Goal: Task Accomplishment & Management: Use online tool/utility

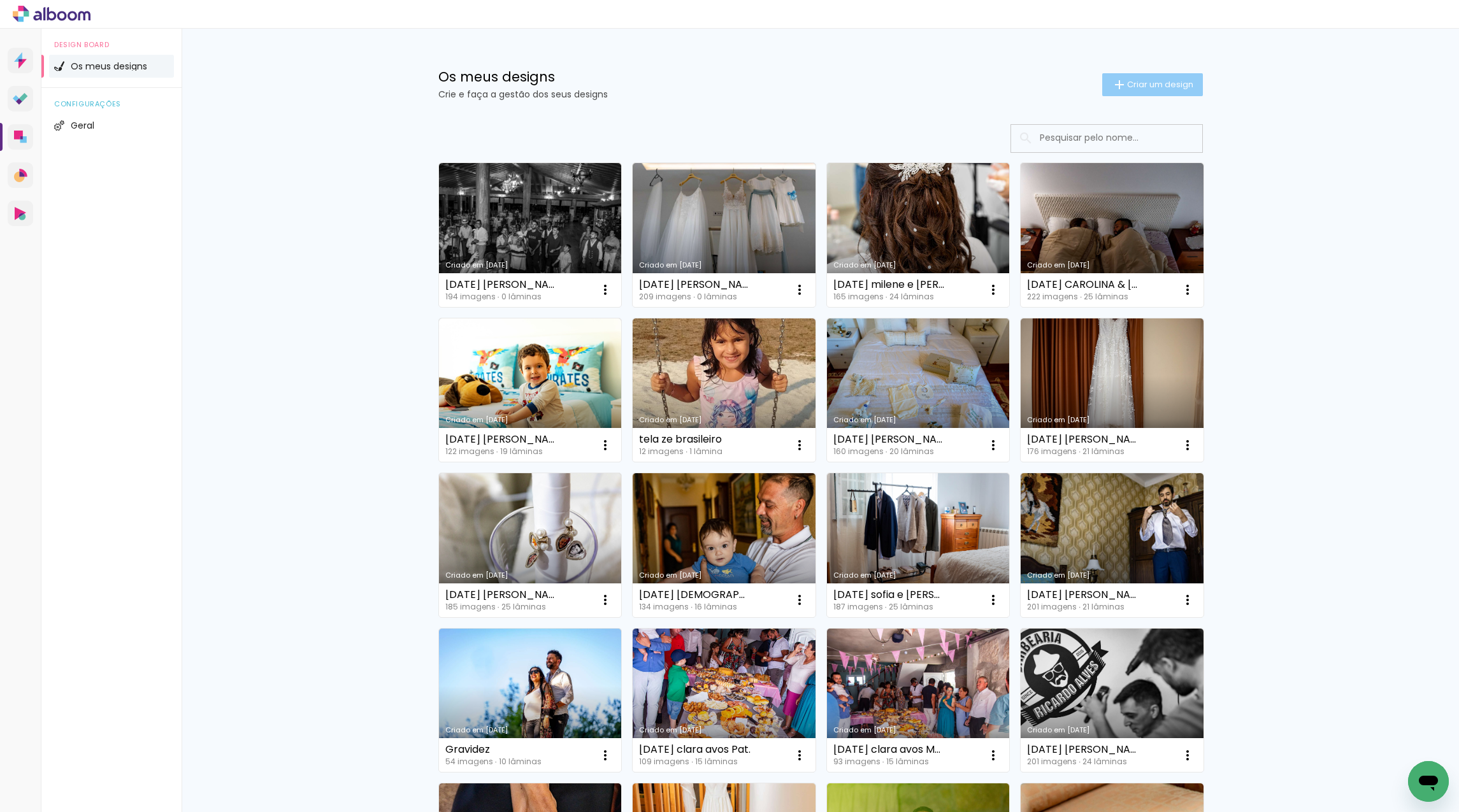
click at [1161, 83] on span "Criar um design" at bounding box center [1160, 84] width 66 height 8
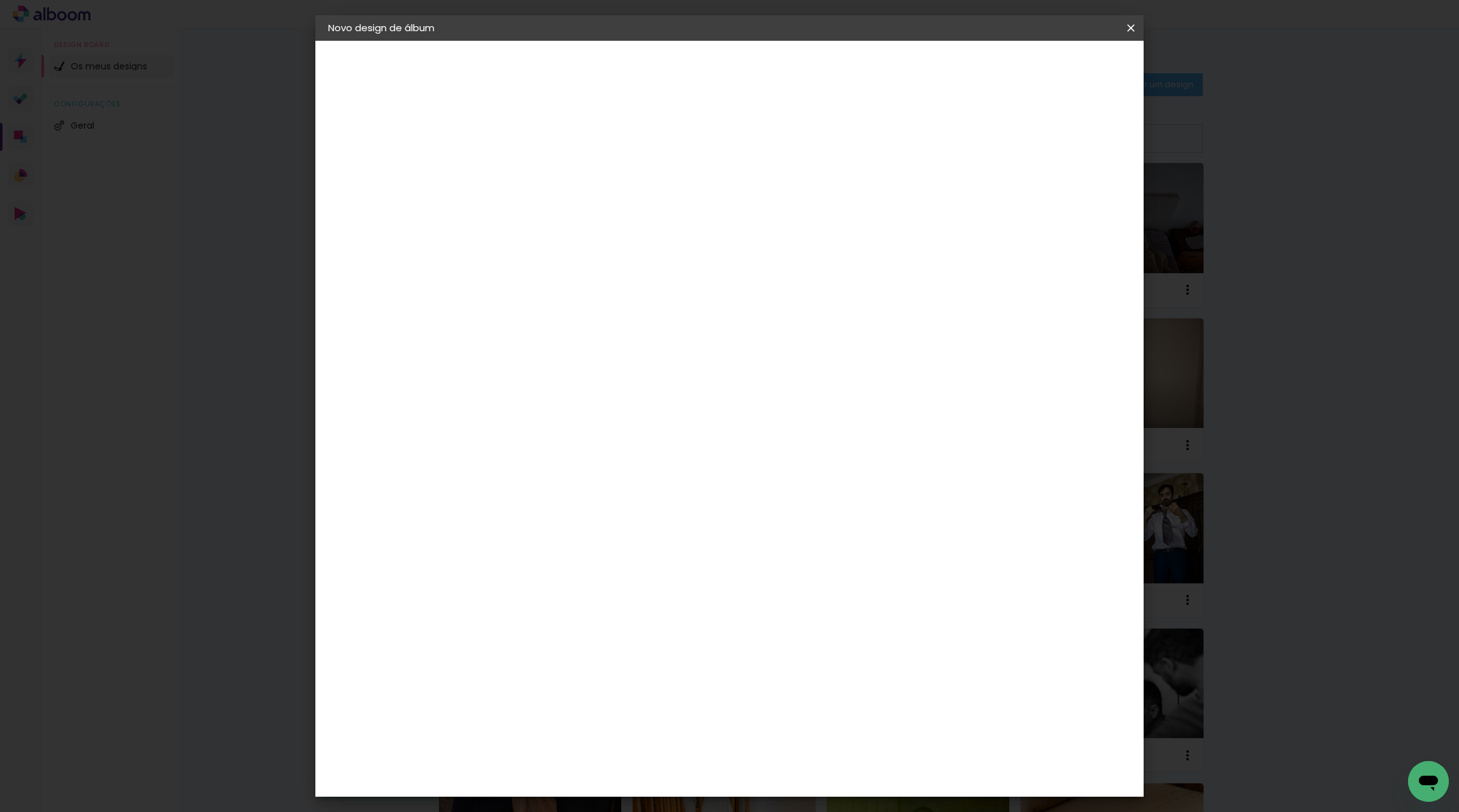
type input "[DATE] [PERSON_NAME] e [PERSON_NAME]"
type paper-input "[DATE] [PERSON_NAME] e [PERSON_NAME]"
click at [0, 0] on slot "Avançar" at bounding box center [0, 0] width 0 height 0
click at [723, 202] on paper-item "Tamanho Livre" at bounding box center [675, 196] width 97 height 33
click at [0, 0] on slot "Avançar" at bounding box center [0, 0] width 0 height 0
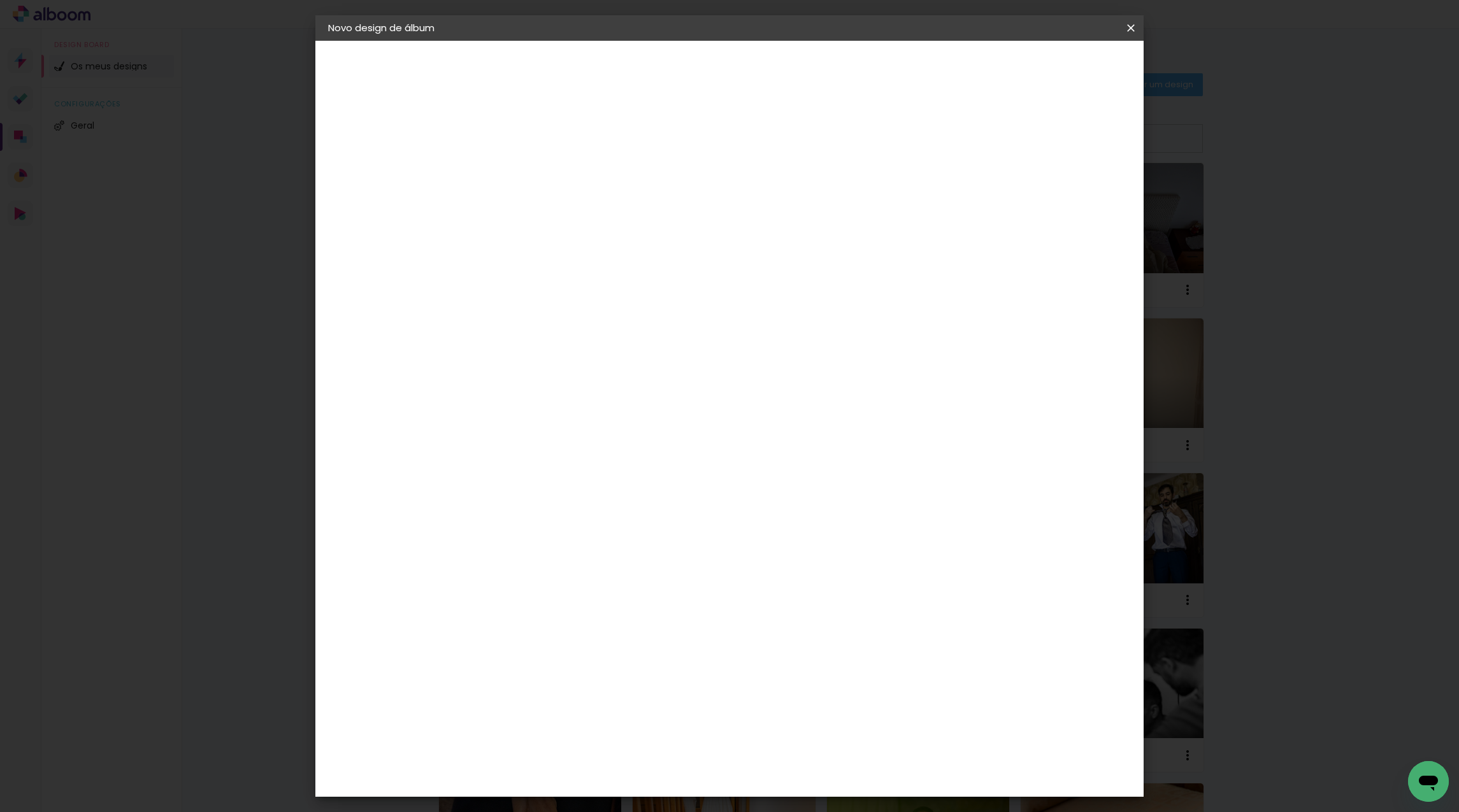
click at [1061, 67] on span "Iniciar design" at bounding box center [1031, 67] width 58 height 9
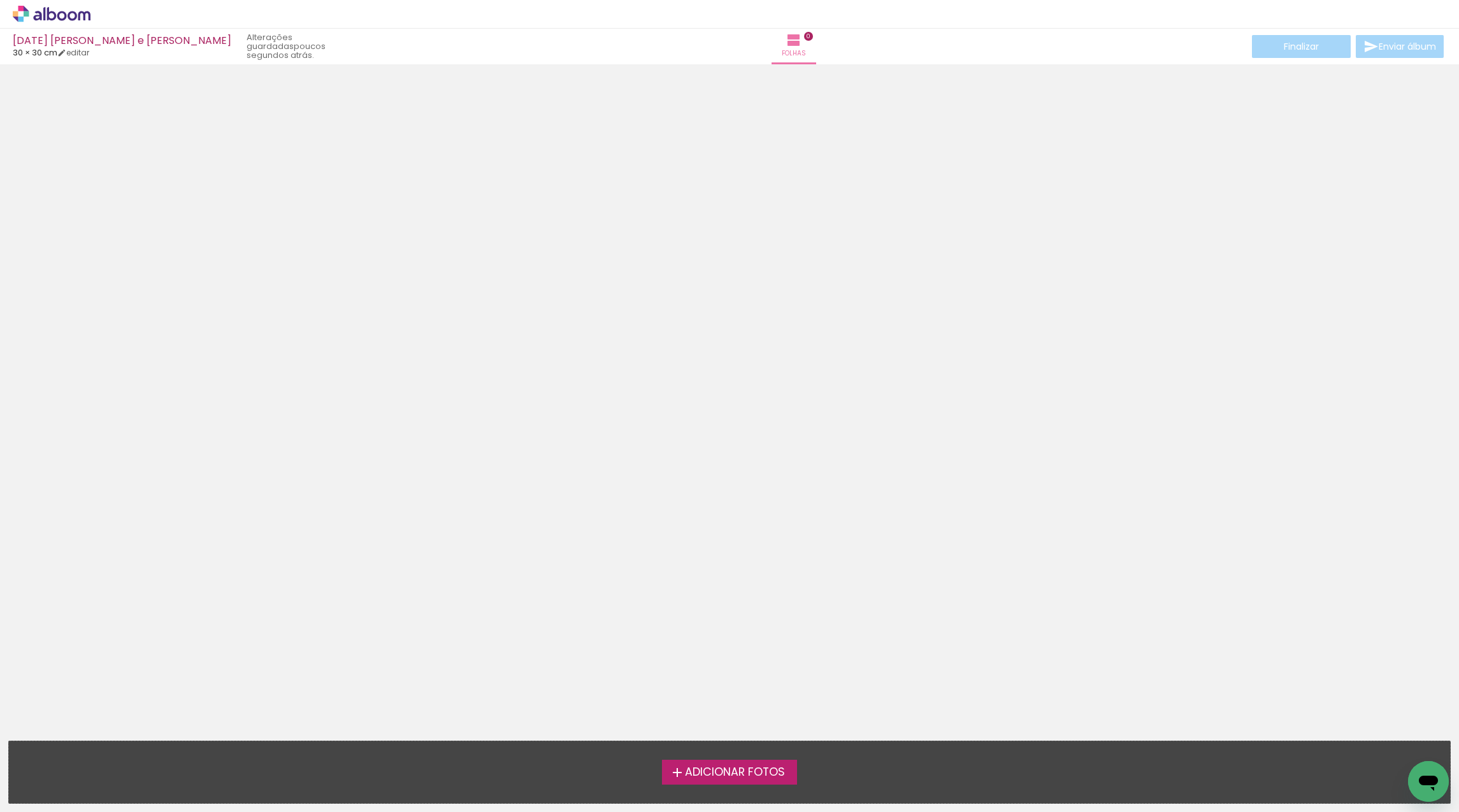
click at [755, 775] on span "Adicionar Fotos" at bounding box center [734, 772] width 100 height 12
click at [0, 0] on input "file" at bounding box center [0, 0] width 0 height 0
click at [748, 775] on span "Adicionar Fotos" at bounding box center [734, 772] width 100 height 12
click at [0, 0] on input "file" at bounding box center [0, 0] width 0 height 0
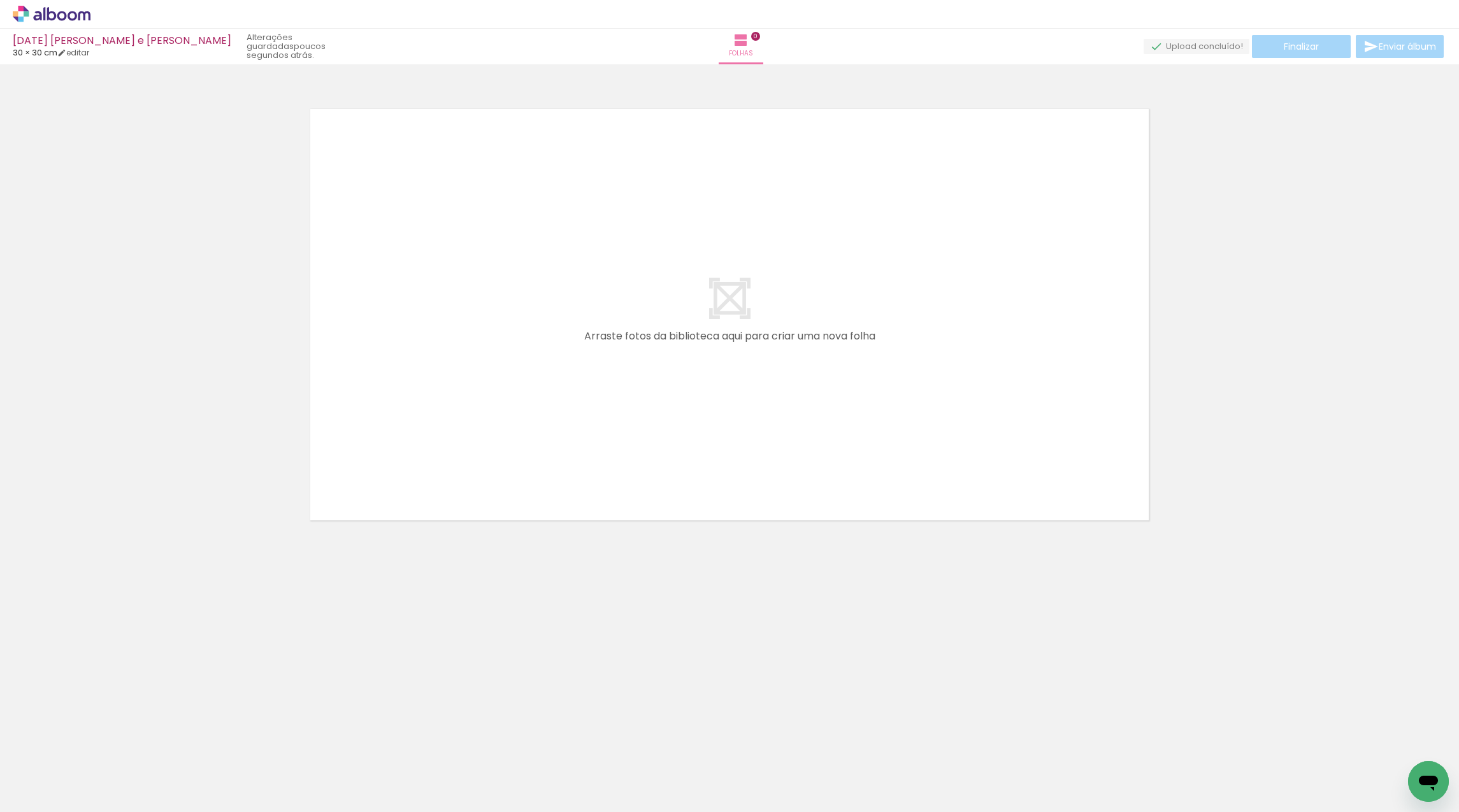
click at [73, 15] on icon at bounding box center [51, 13] width 78 height 17
